Goal: Information Seeking & Learning: Learn about a topic

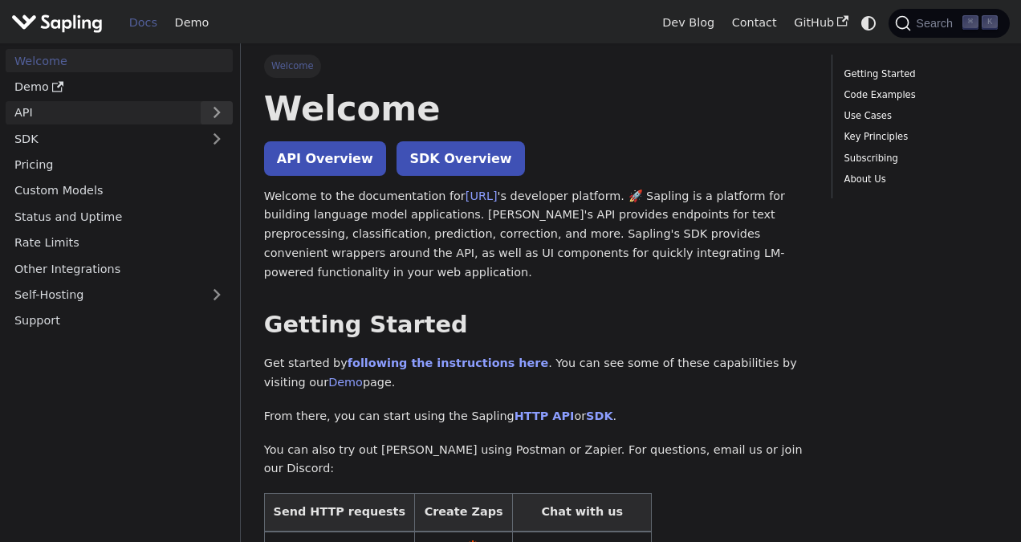
click at [213, 110] on button "Expand sidebar category 'API'" at bounding box center [217, 112] width 32 height 23
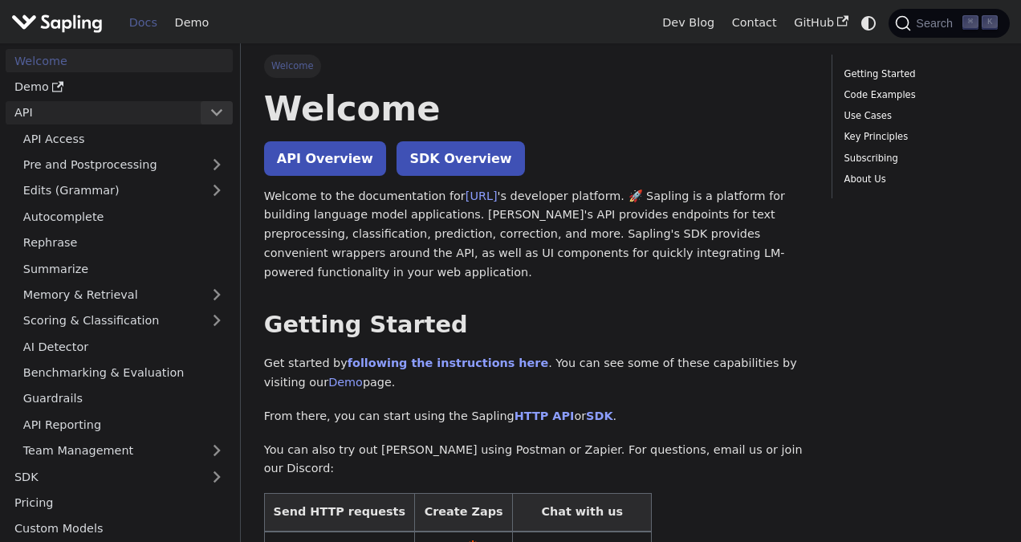
click at [213, 110] on button "Collapse sidebar category 'API'" at bounding box center [217, 112] width 32 height 23
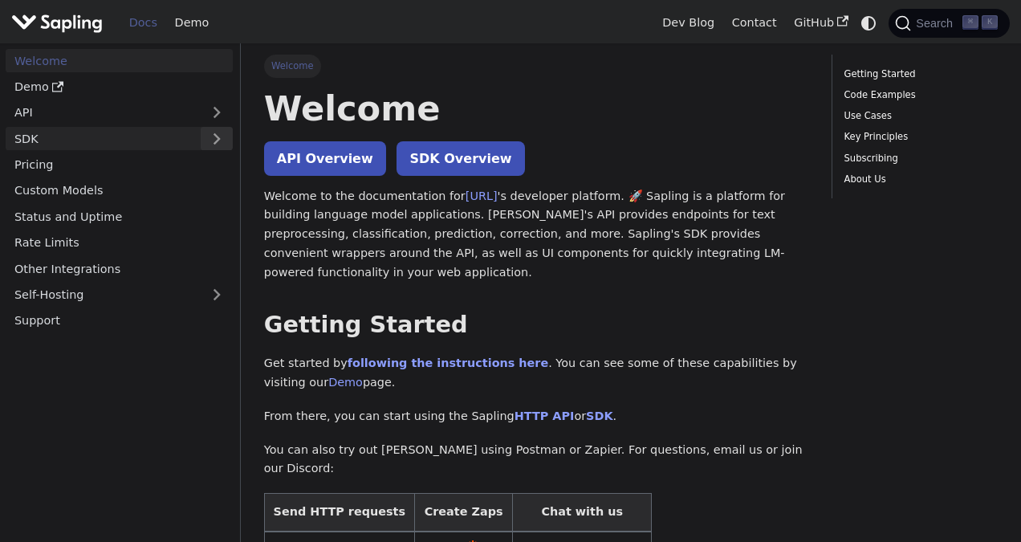
click at [214, 135] on button "Expand sidebar category 'SDK'" at bounding box center [217, 138] width 32 height 23
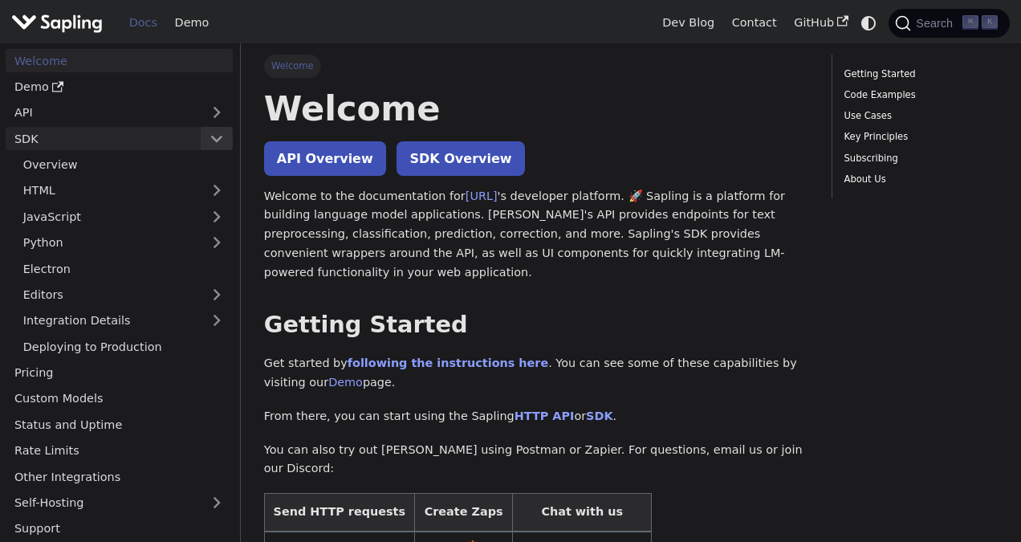
click at [214, 135] on button "Collapse sidebar category 'SDK'" at bounding box center [217, 138] width 32 height 23
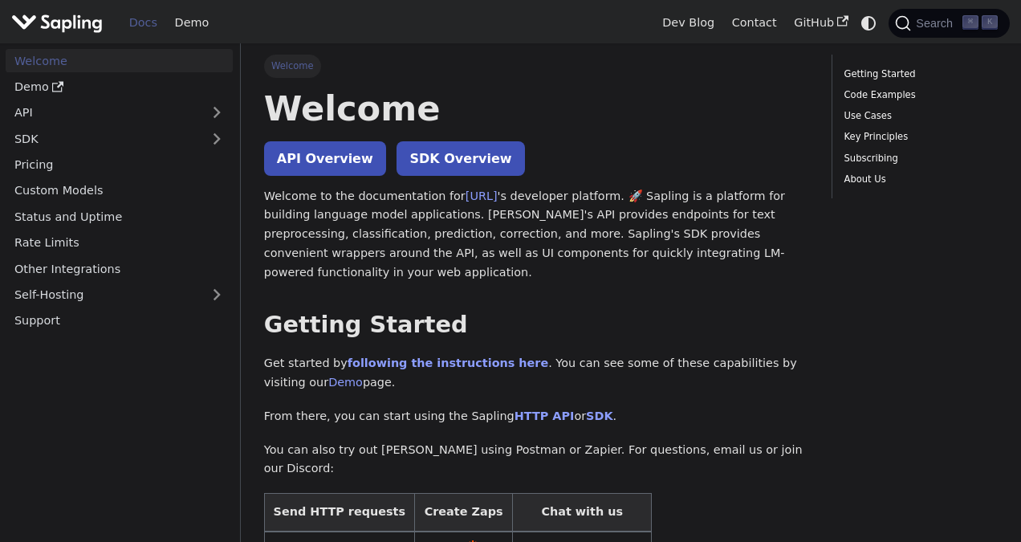
click at [67, 19] on img "Main" at bounding box center [56, 22] width 91 height 23
click at [191, 21] on link "Demo" at bounding box center [191, 22] width 51 height 25
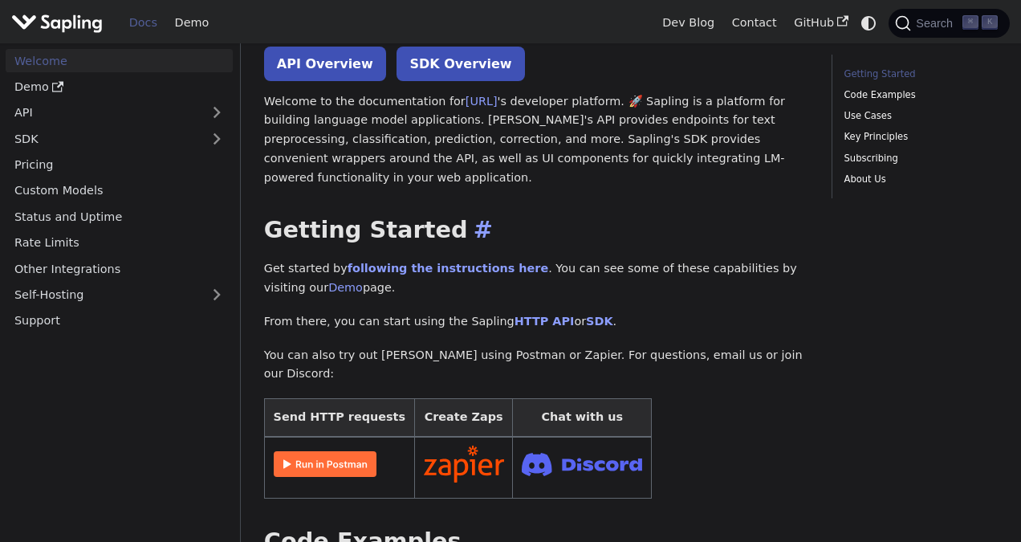
scroll to position [67, 0]
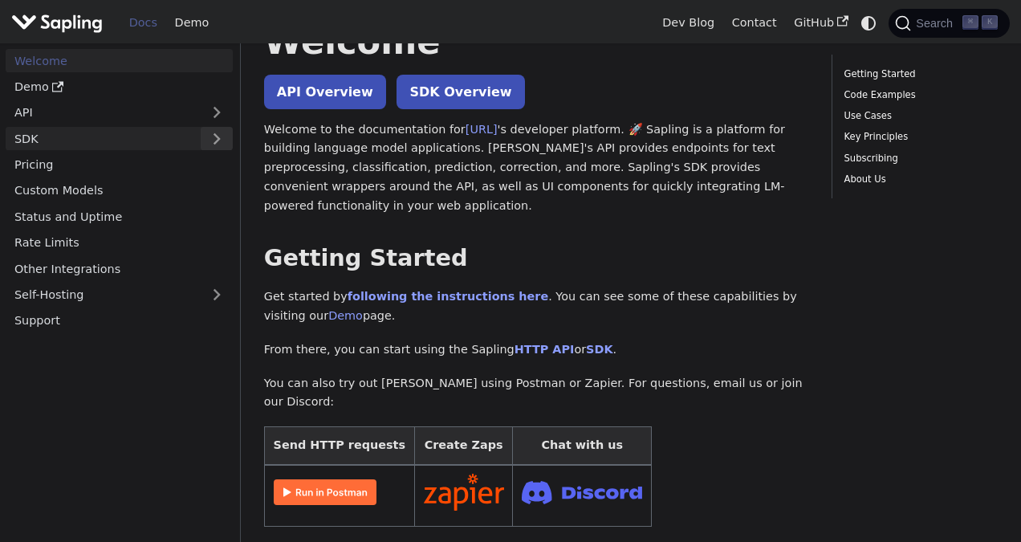
click at [221, 139] on button "Expand sidebar category 'SDK'" at bounding box center [217, 138] width 32 height 23
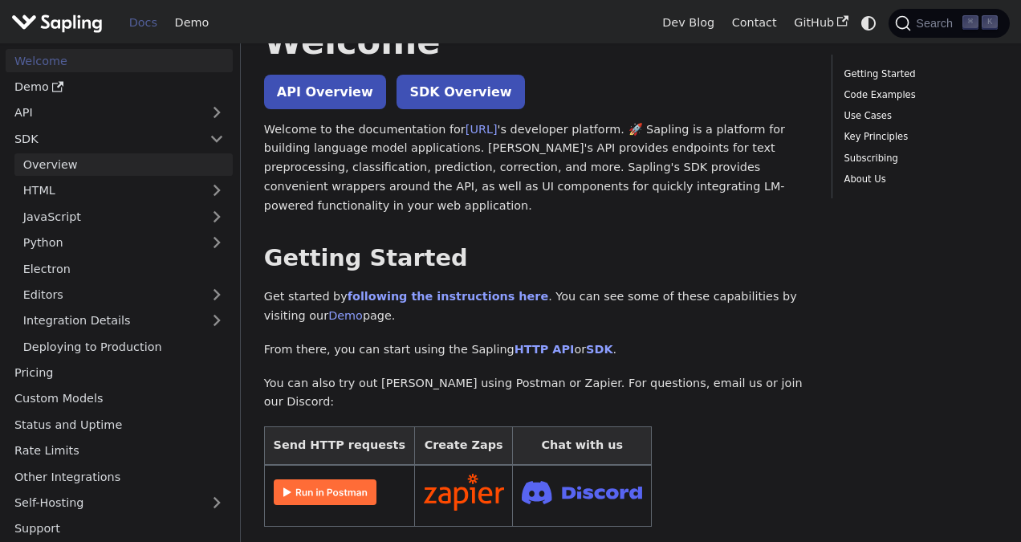
click at [53, 173] on link "Overview" at bounding box center [123, 164] width 218 height 23
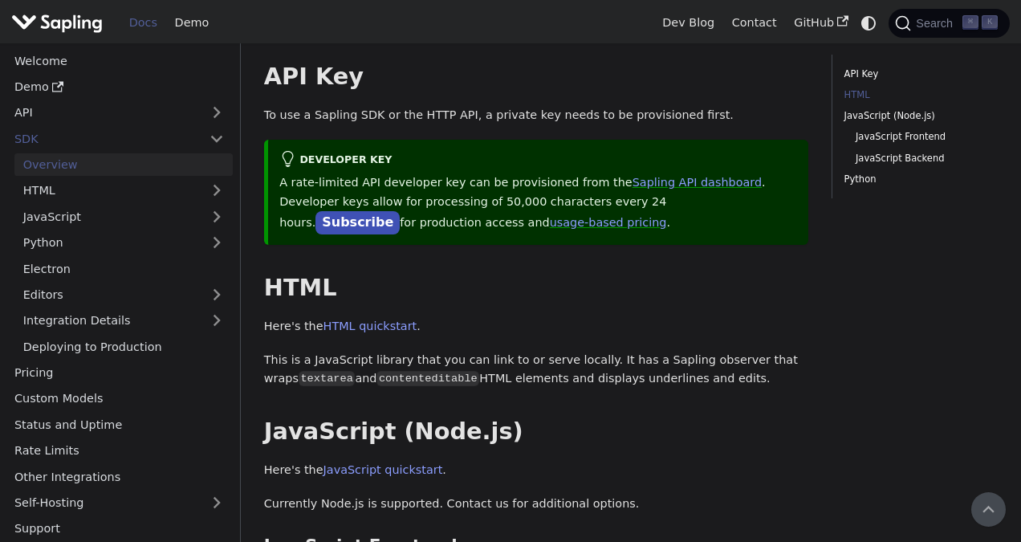
scroll to position [63, 0]
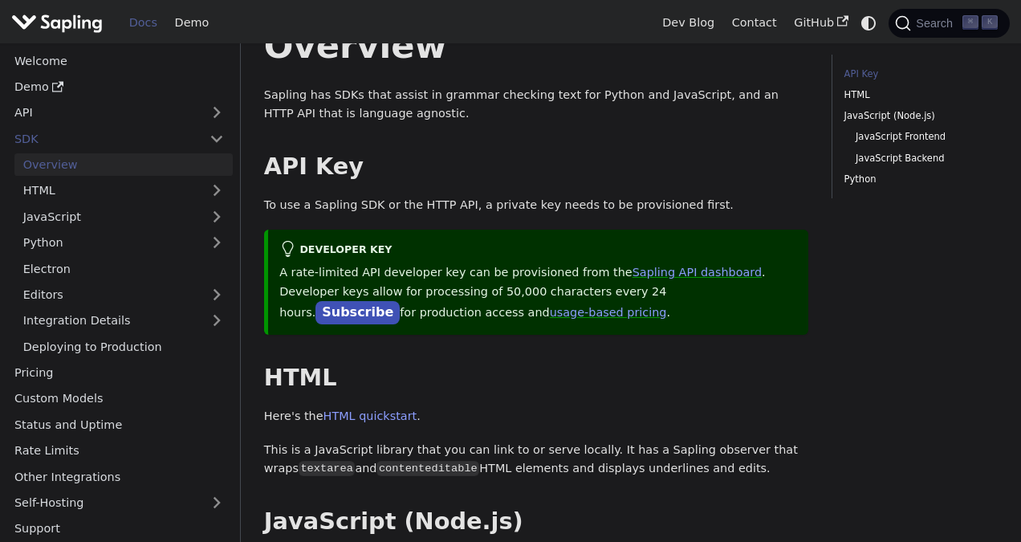
click at [569, 271] on p "A rate-limited API developer key can be provisioned from the Sapling API dashbo…" at bounding box center [538, 292] width 518 height 59
click at [539, 292] on p "A rate-limited API developer key can be provisioned from the Sapling API dashbo…" at bounding box center [538, 292] width 518 height 59
